Goal: Information Seeking & Learning: Find specific fact

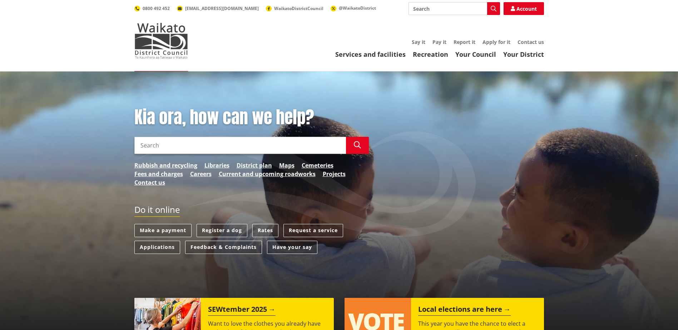
click at [180, 155] on div "Kia ora, how can we help? Search Search Rubbish and recycling Libraries Distric…" at bounding box center [251, 150] width 245 height 87
click at [177, 149] on input "Search" at bounding box center [240, 145] width 212 height 17
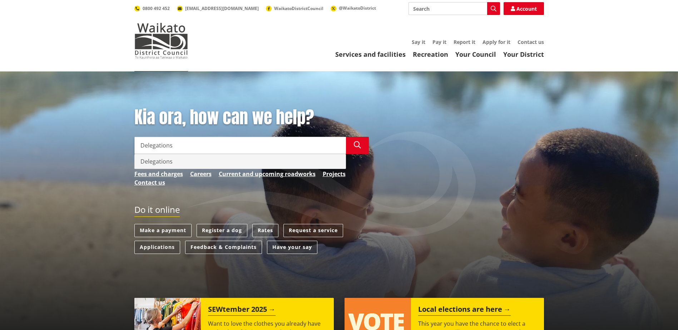
type input "Delegations"
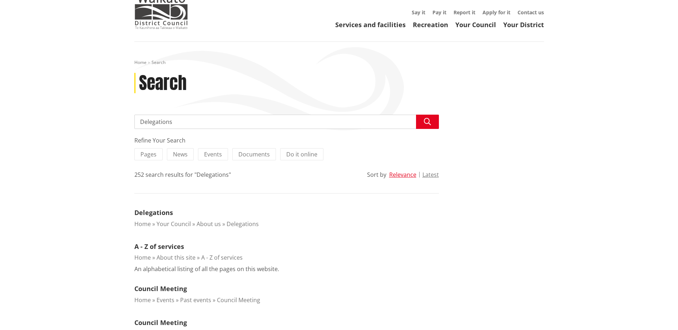
scroll to position [110, 0]
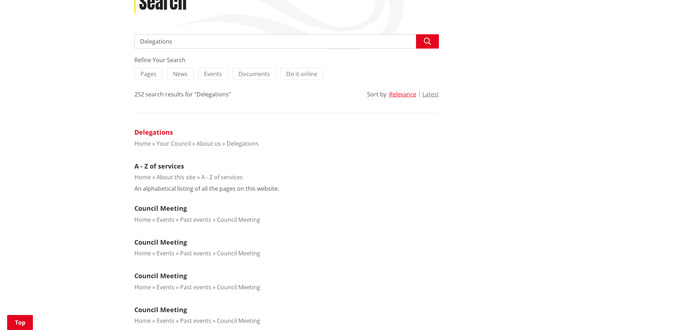
click at [151, 134] on link "Delegations" at bounding box center [153, 132] width 39 height 9
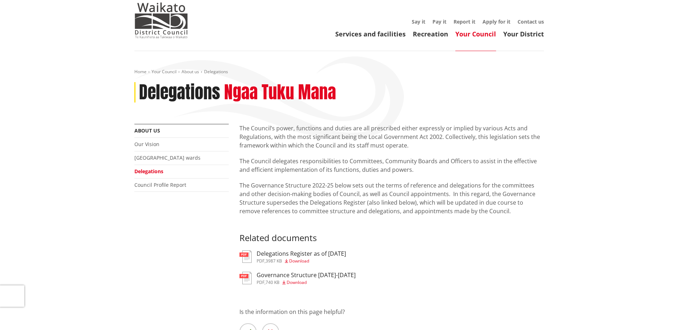
scroll to position [65, 0]
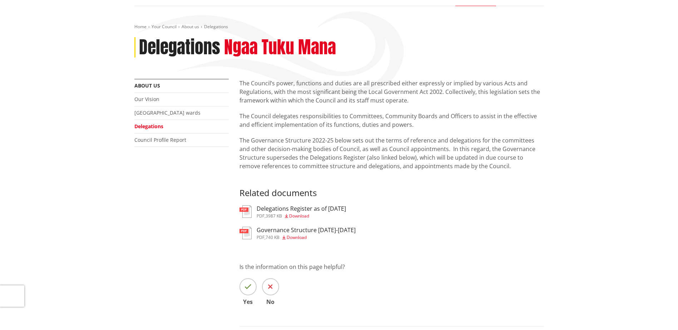
click at [292, 229] on h3 "Governance Structure [DATE]-[DATE]" at bounding box center [306, 230] width 99 height 7
